Goal: Transaction & Acquisition: Book appointment/travel/reservation

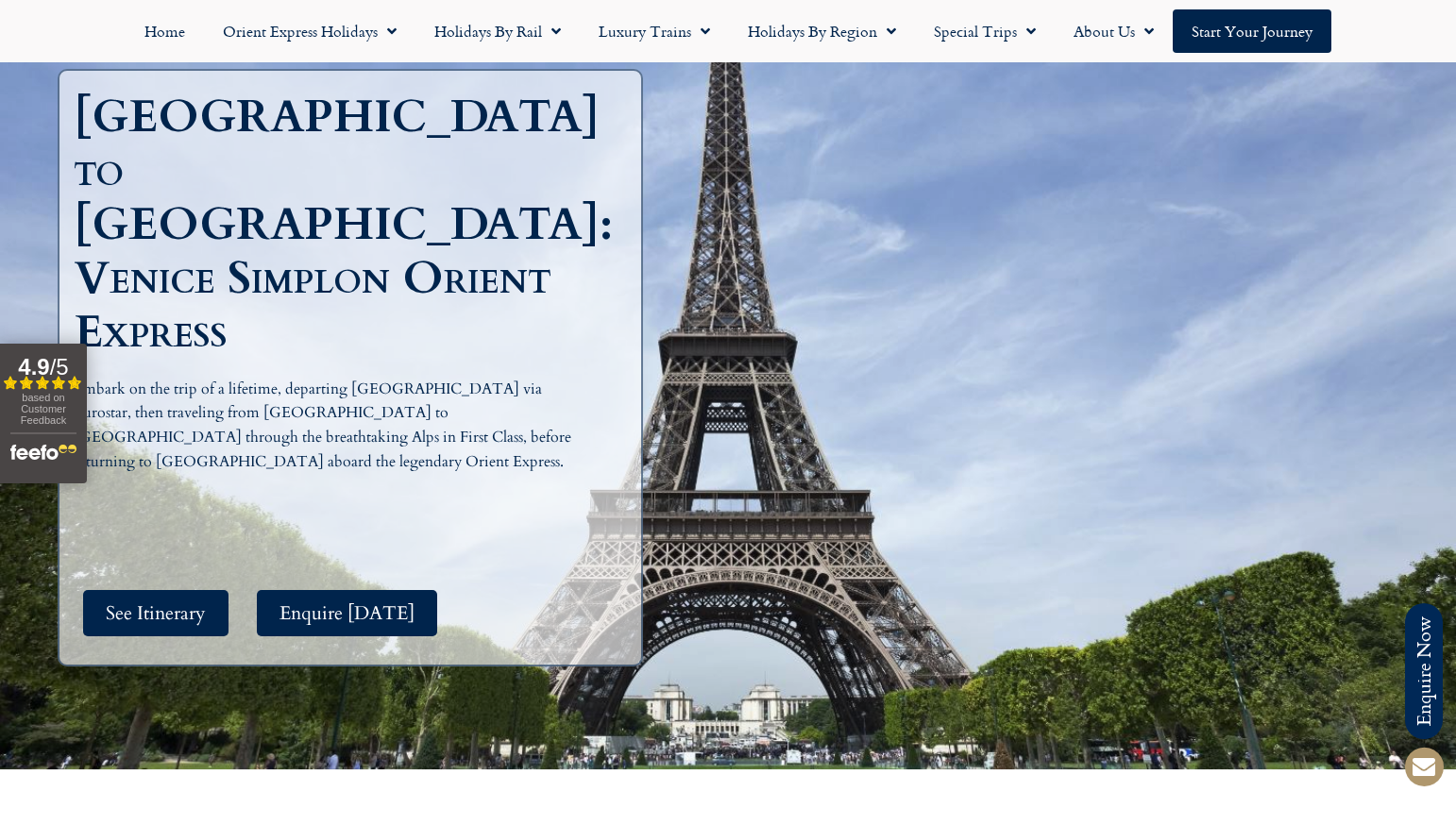
scroll to position [230, 0]
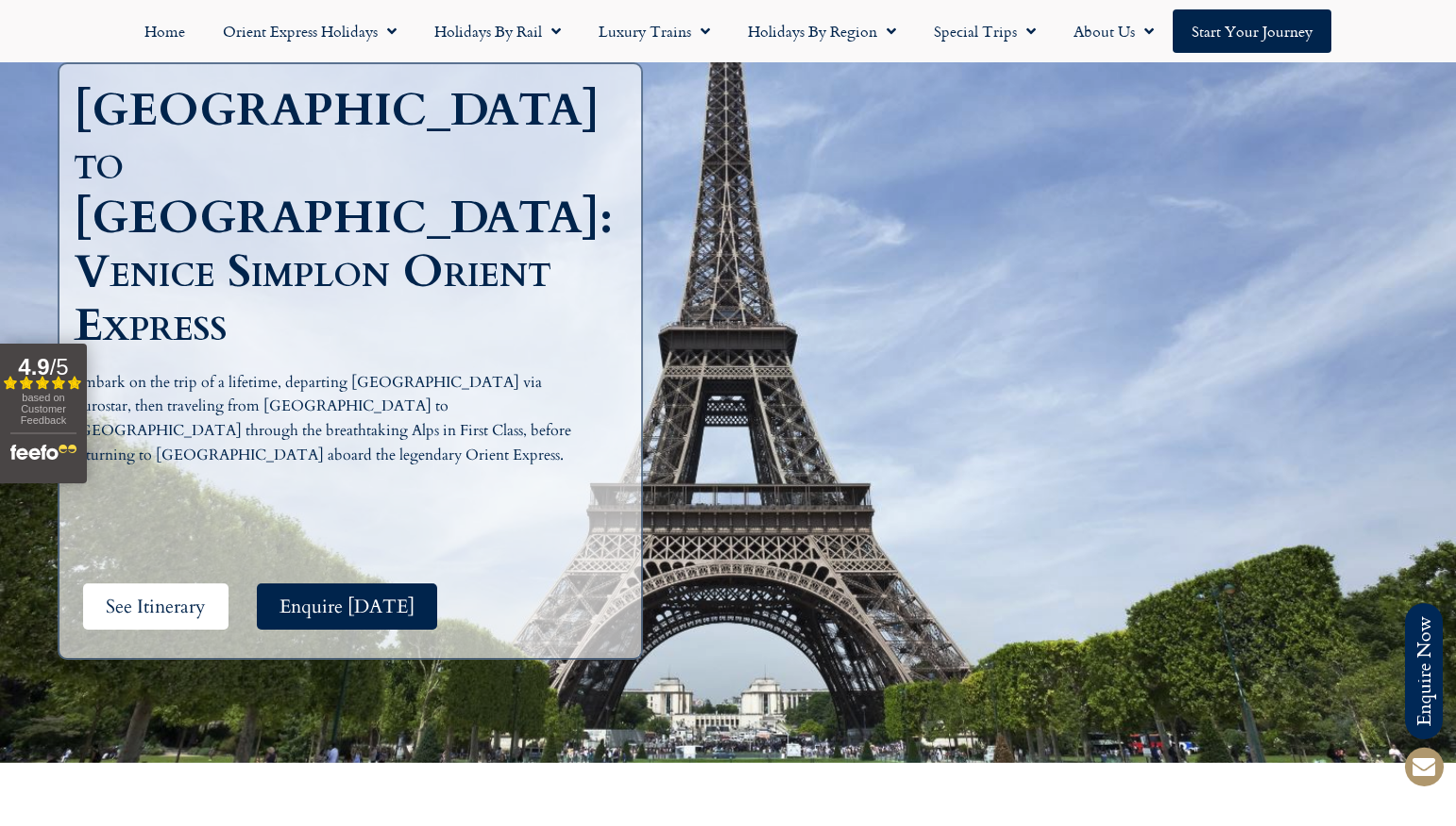
click at [189, 594] on span "See Itinerary" at bounding box center [155, 606] width 100 height 24
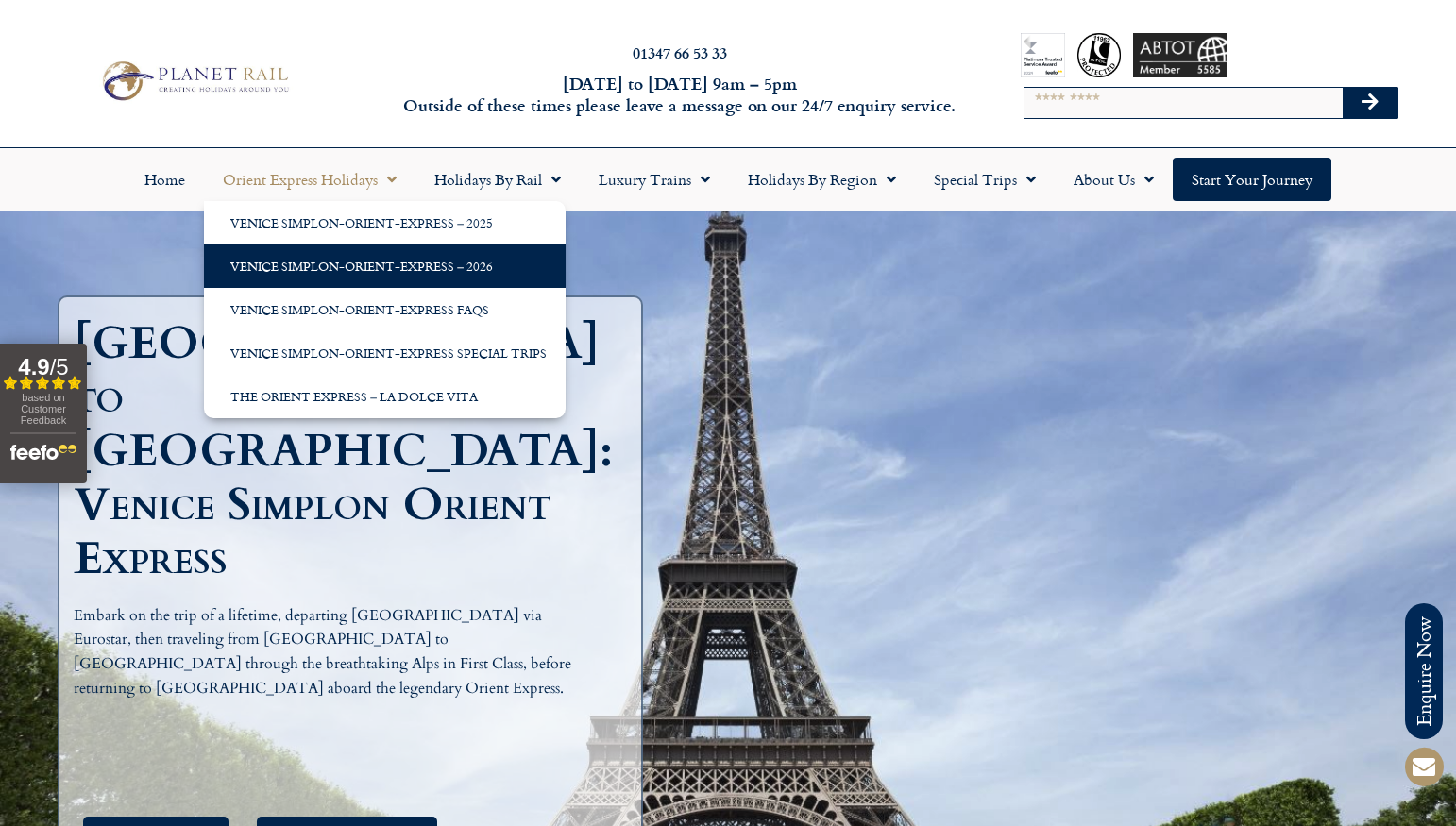
click at [394, 259] on link "Venice Simplon-Orient-Express – 2026" at bounding box center [385, 266] width 362 height 44
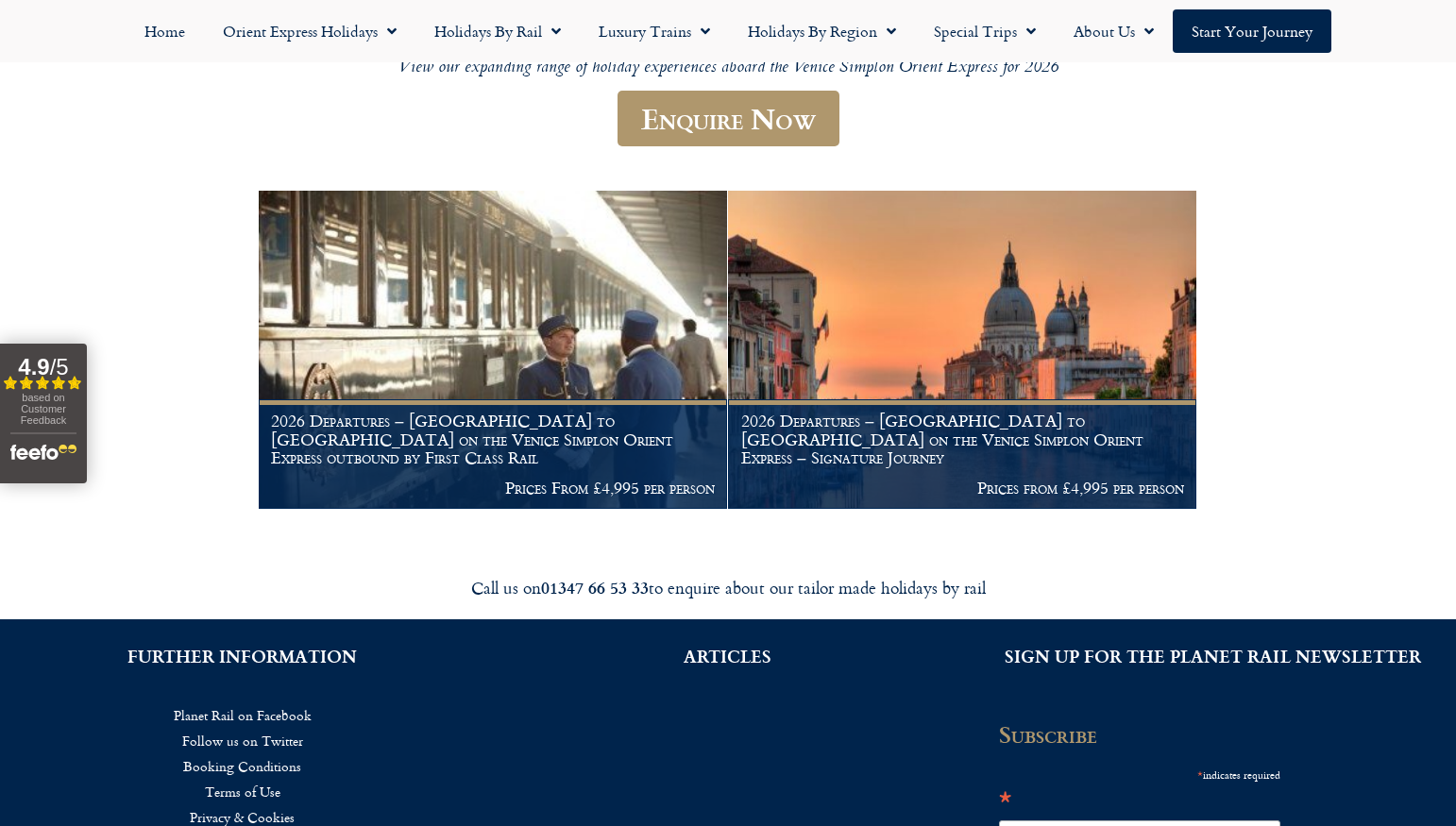
scroll to position [268, 0]
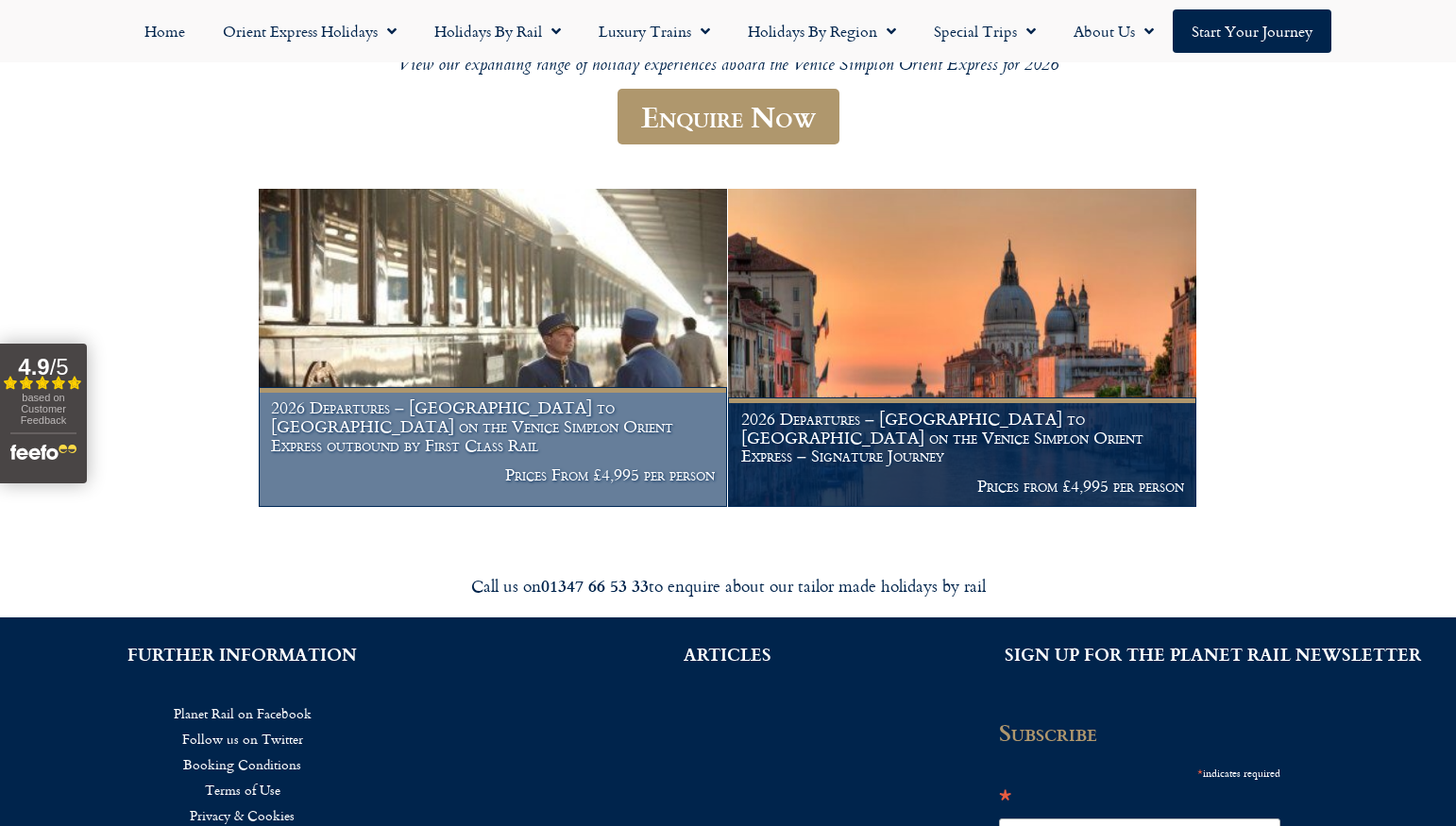
click at [448, 305] on img at bounding box center [492, 347] width 468 height 318
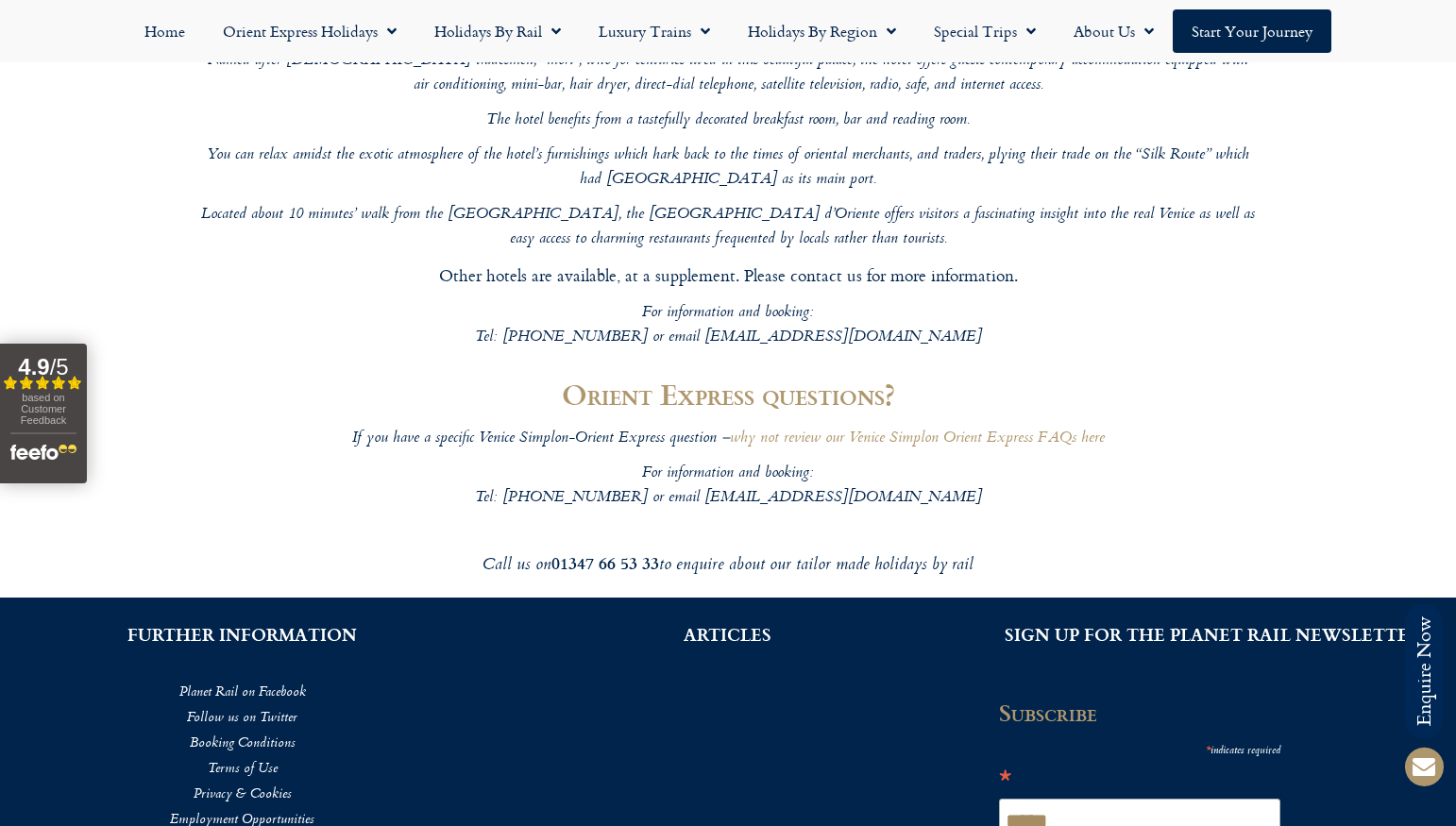
scroll to position [7101, 0]
